Goal: Task Accomplishment & Management: Manage account settings

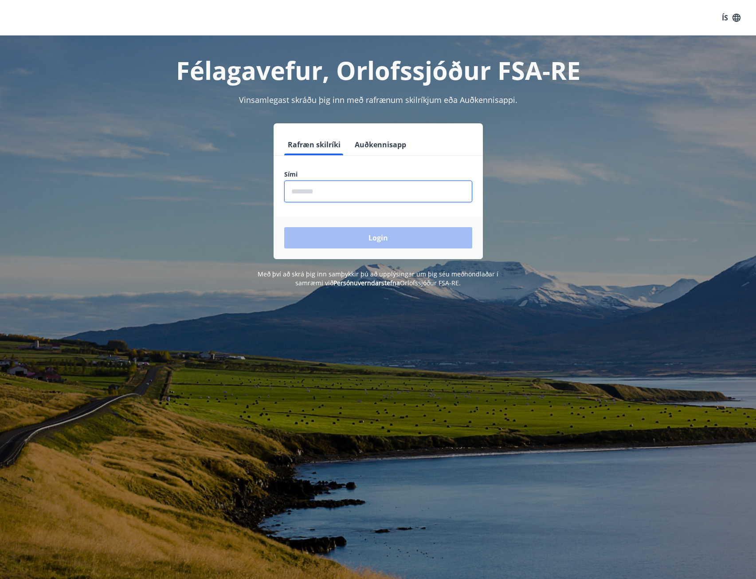
click at [299, 192] on input "phone" at bounding box center [378, 191] width 188 height 22
type input "********"
click at [376, 238] on button "Login" at bounding box center [378, 237] width 188 height 21
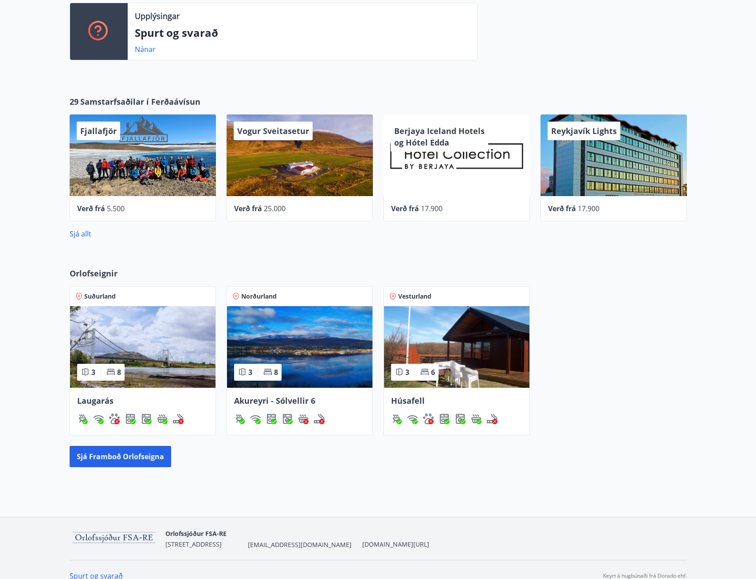
scroll to position [259, 0]
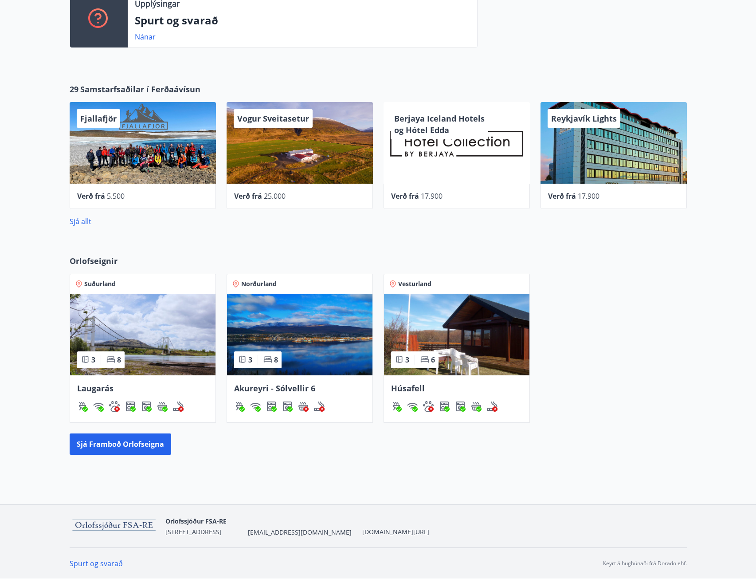
click at [343, 355] on img at bounding box center [299, 335] width 145 height 82
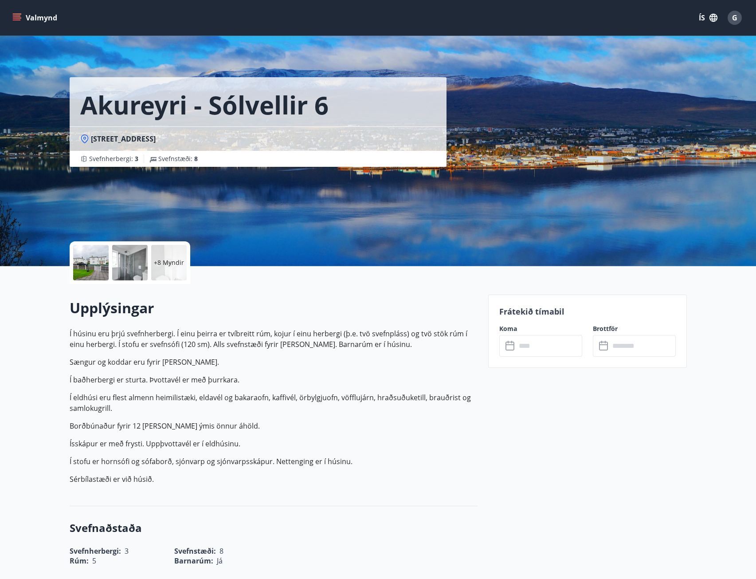
click at [551, 345] on input "text" at bounding box center [549, 346] width 66 height 22
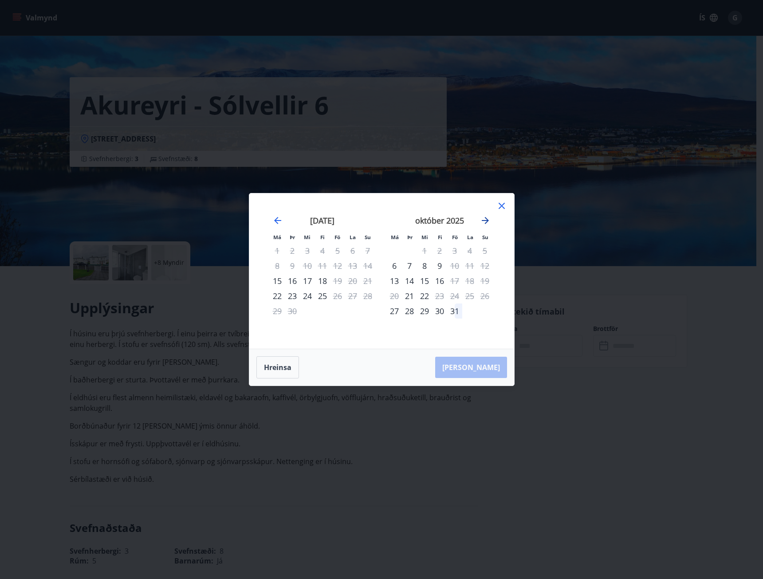
click at [486, 219] on icon "Move forward to switch to the next month." at bounding box center [485, 220] width 7 height 7
click at [278, 218] on icon "Move backward to switch to the previous month." at bounding box center [277, 220] width 11 height 11
click at [502, 205] on icon at bounding box center [501, 206] width 6 height 6
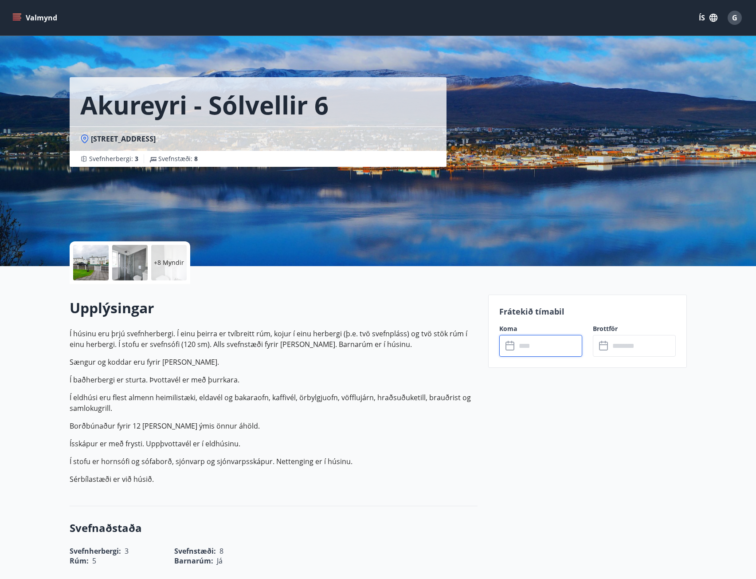
click at [733, 18] on span "G" at bounding box center [734, 18] width 5 height 10
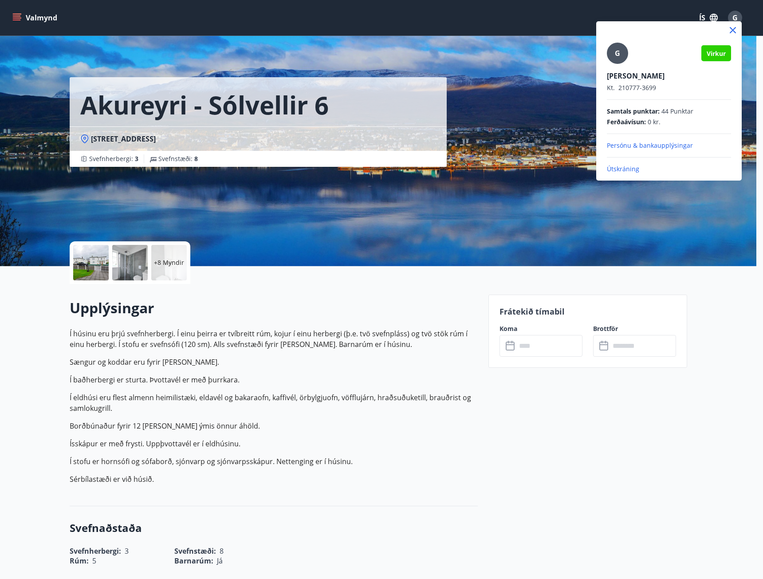
click at [625, 168] on p "Útskráning" at bounding box center [669, 169] width 124 height 9
